Goal: Transaction & Acquisition: Purchase product/service

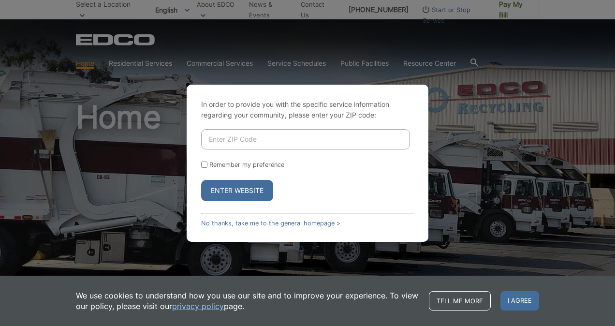
click at [248, 142] on input "Enter ZIP Code" at bounding box center [305, 139] width 209 height 20
type input "91945"
click at [212, 190] on button "Enter Website" at bounding box center [237, 190] width 72 height 21
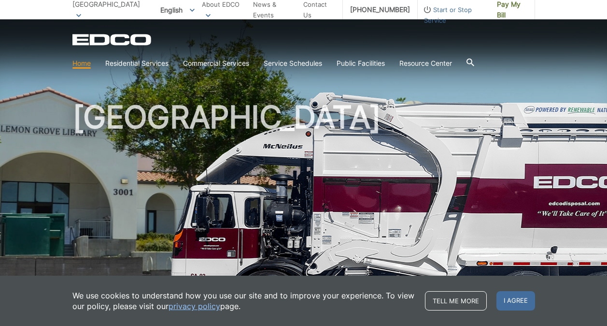
click at [325, 49] on div "EDCO Logo Home Residential Services Curbside Pickup Recycling Organic Recycling…" at bounding box center [303, 53] width 463 height 39
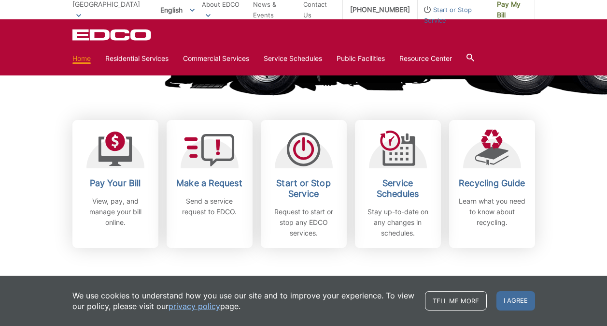
scroll to position [238, 0]
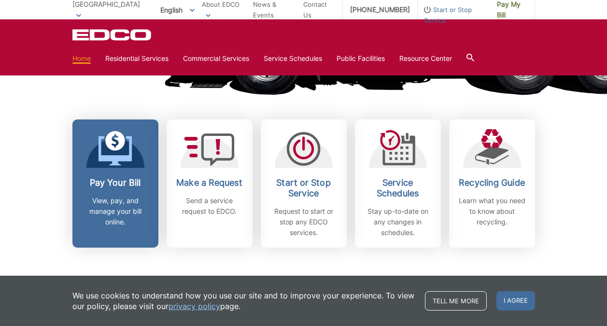
click at [108, 151] on icon at bounding box center [115, 148] width 34 height 35
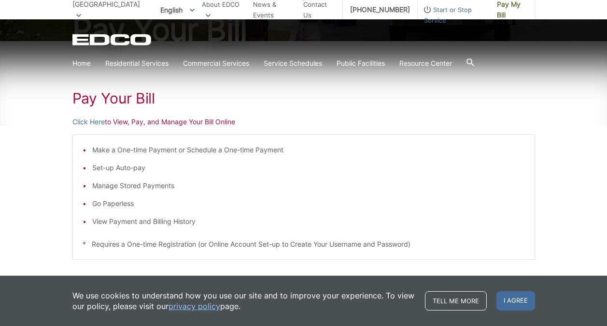
scroll to position [129, 0]
click at [96, 119] on link "Click Here" at bounding box center [88, 121] width 32 height 11
click at [89, 121] on link "Click Here" at bounding box center [88, 121] width 32 height 11
